Goal: Task Accomplishment & Management: Use online tool/utility

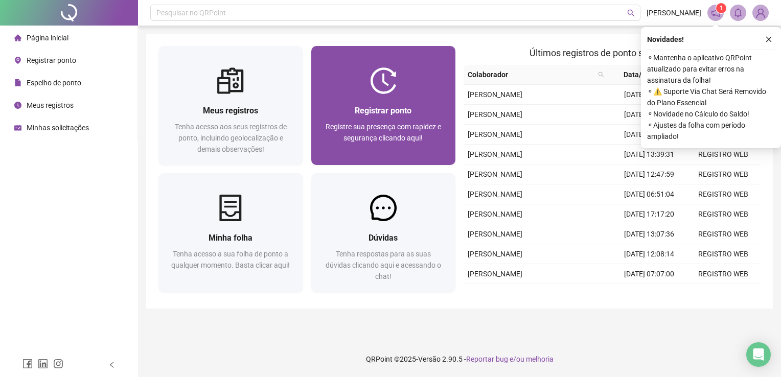
click at [420, 96] on div "Registrar ponto Registre sua presença com rapidez e segurança clicando aqui!" at bounding box center [383, 129] width 145 height 71
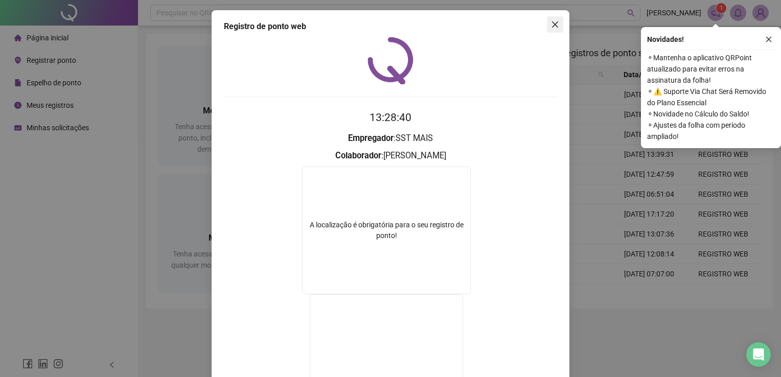
click at [557, 18] on button "Close" at bounding box center [555, 24] width 16 height 16
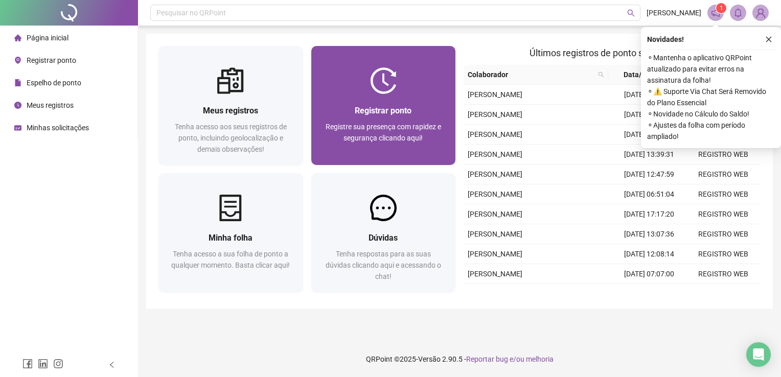
click at [412, 81] on div at bounding box center [383, 80] width 145 height 27
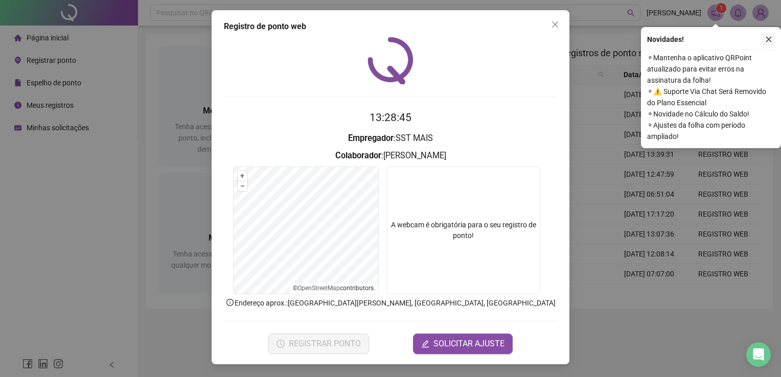
click at [765, 40] on icon "close" at bounding box center [768, 39] width 7 height 7
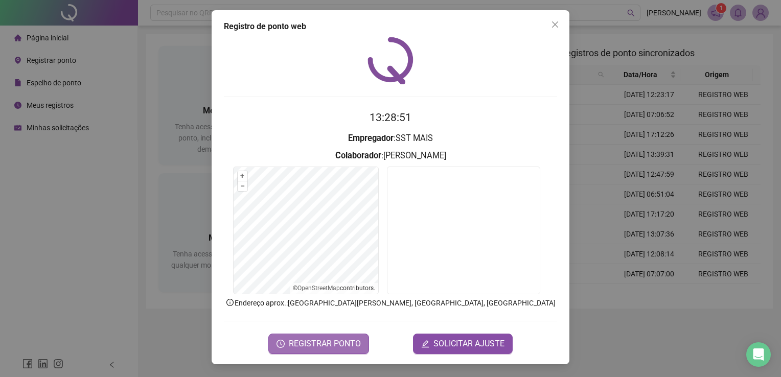
click at [320, 339] on span "REGISTRAR PONTO" at bounding box center [325, 344] width 72 height 12
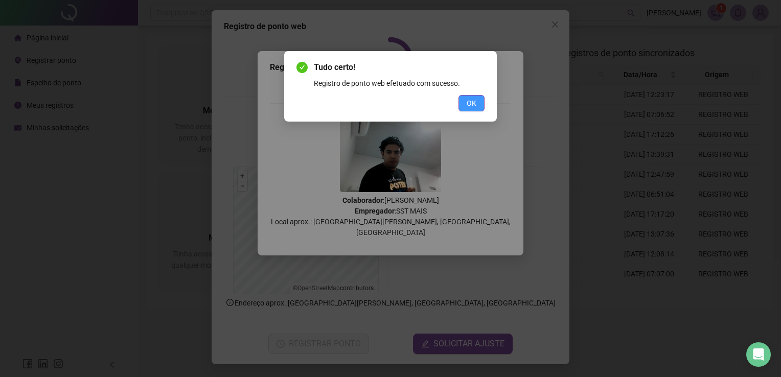
click at [470, 109] on button "OK" at bounding box center [472, 103] width 26 height 16
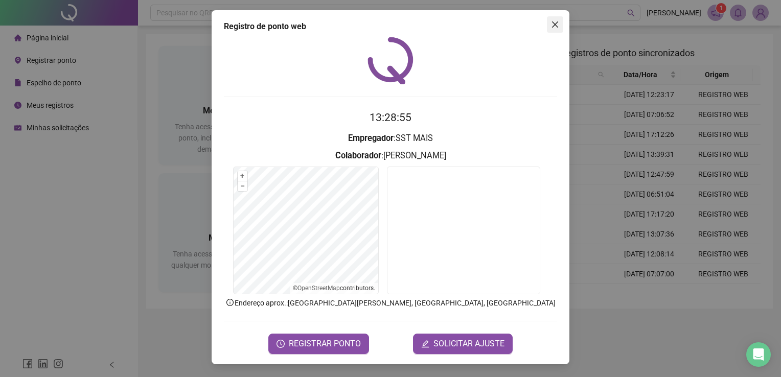
click at [561, 24] on span "Close" at bounding box center [555, 24] width 16 height 8
